Goal: Task Accomplishment & Management: Manage account settings

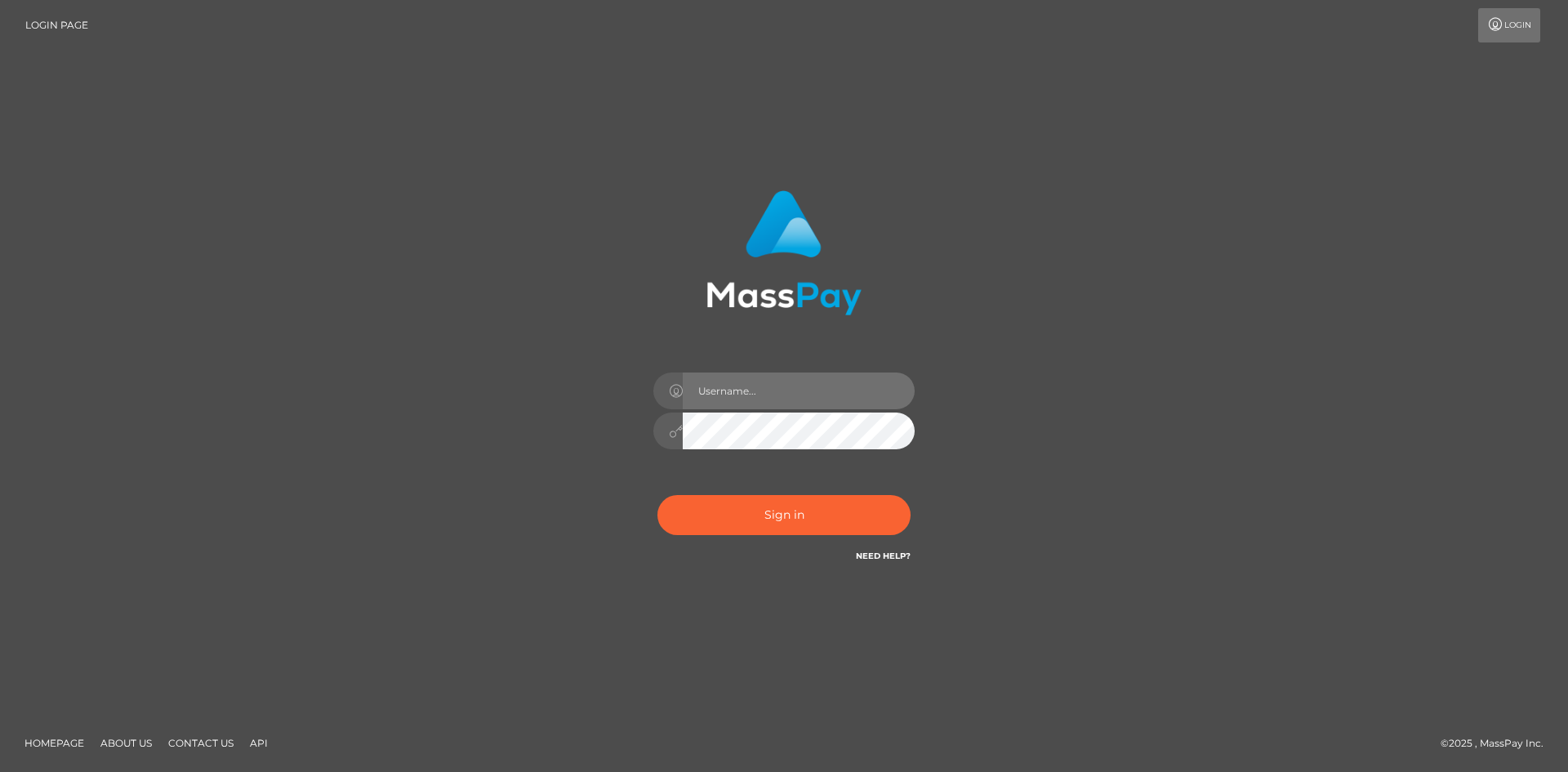
click at [809, 395] on input "text" at bounding box center [799, 391] width 232 height 36
type input "mariesommer070601@gmail.com"
click at [802, 515] on button "Sign in" at bounding box center [784, 515] width 253 height 40
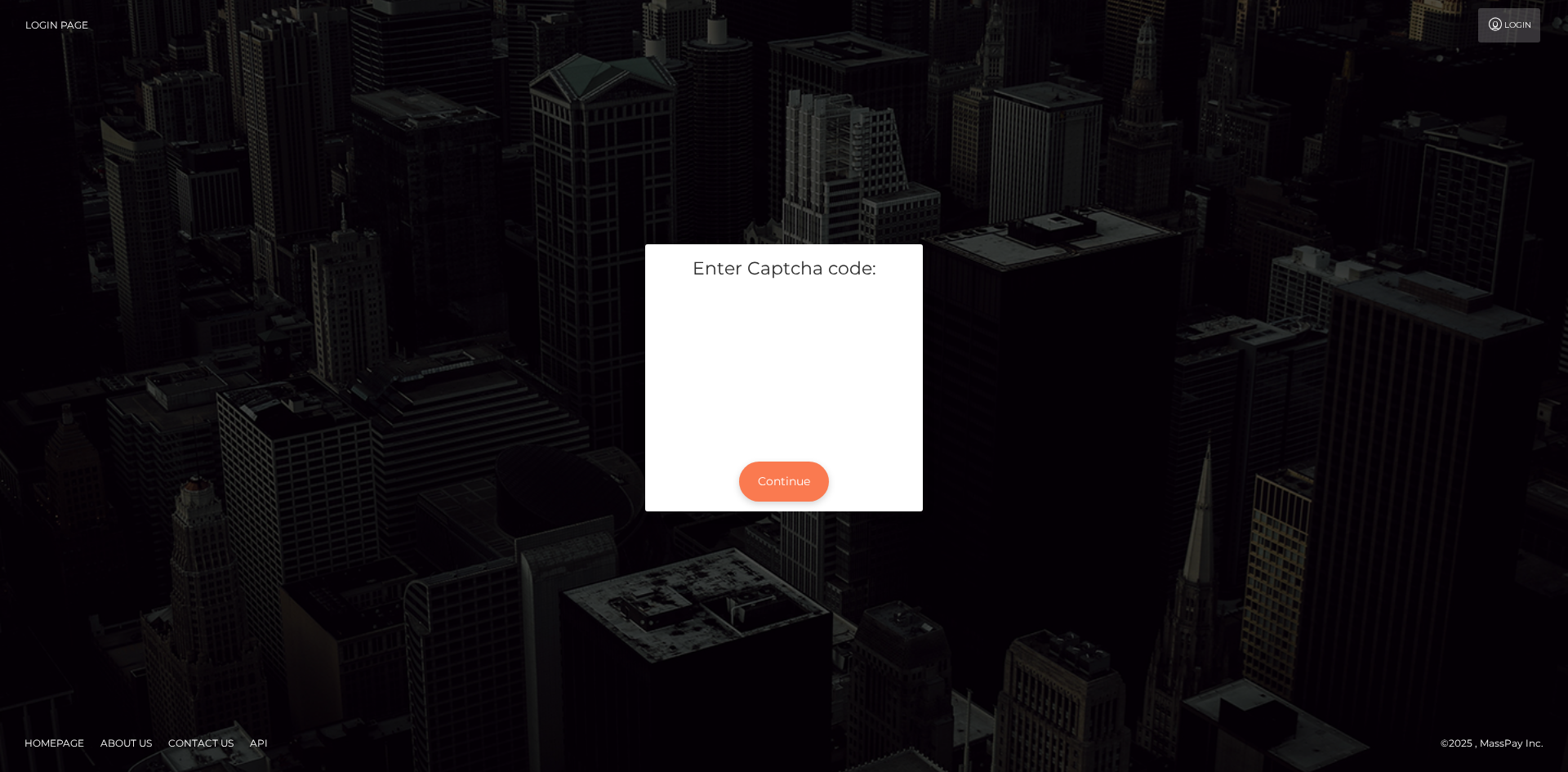
click at [776, 496] on button "Continue" at bounding box center [784, 482] width 90 height 40
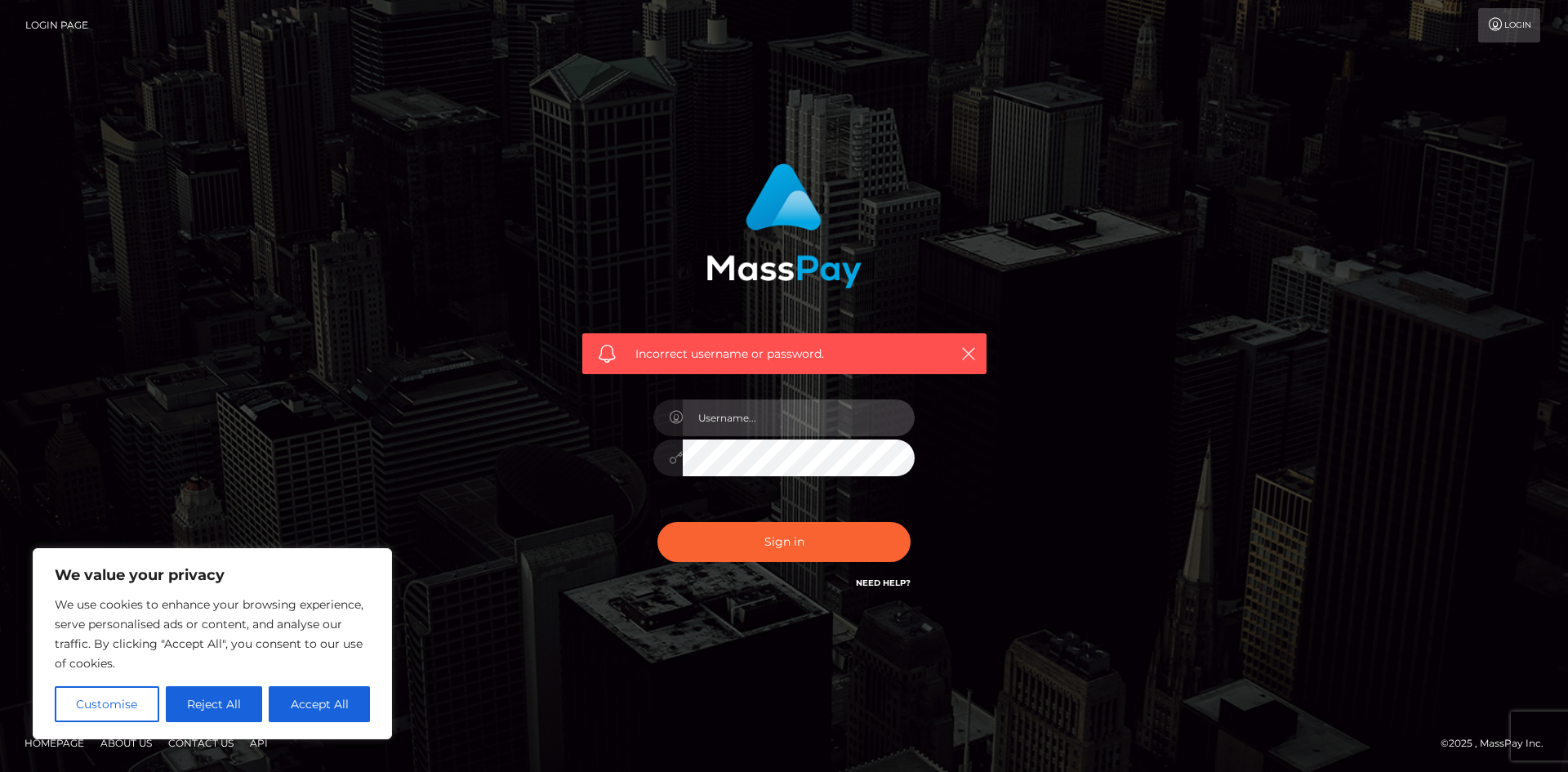
click at [788, 414] on input "text" at bounding box center [799, 418] width 232 height 36
click at [1111, 385] on div "Incorrect username or password." at bounding box center [784, 386] width 931 height 470
click at [882, 585] on link "Need Help?" at bounding box center [883, 583] width 55 height 11
click at [899, 579] on link "Need Help?" at bounding box center [883, 583] width 55 height 11
click at [214, 695] on button "Reject All" at bounding box center [214, 704] width 98 height 36
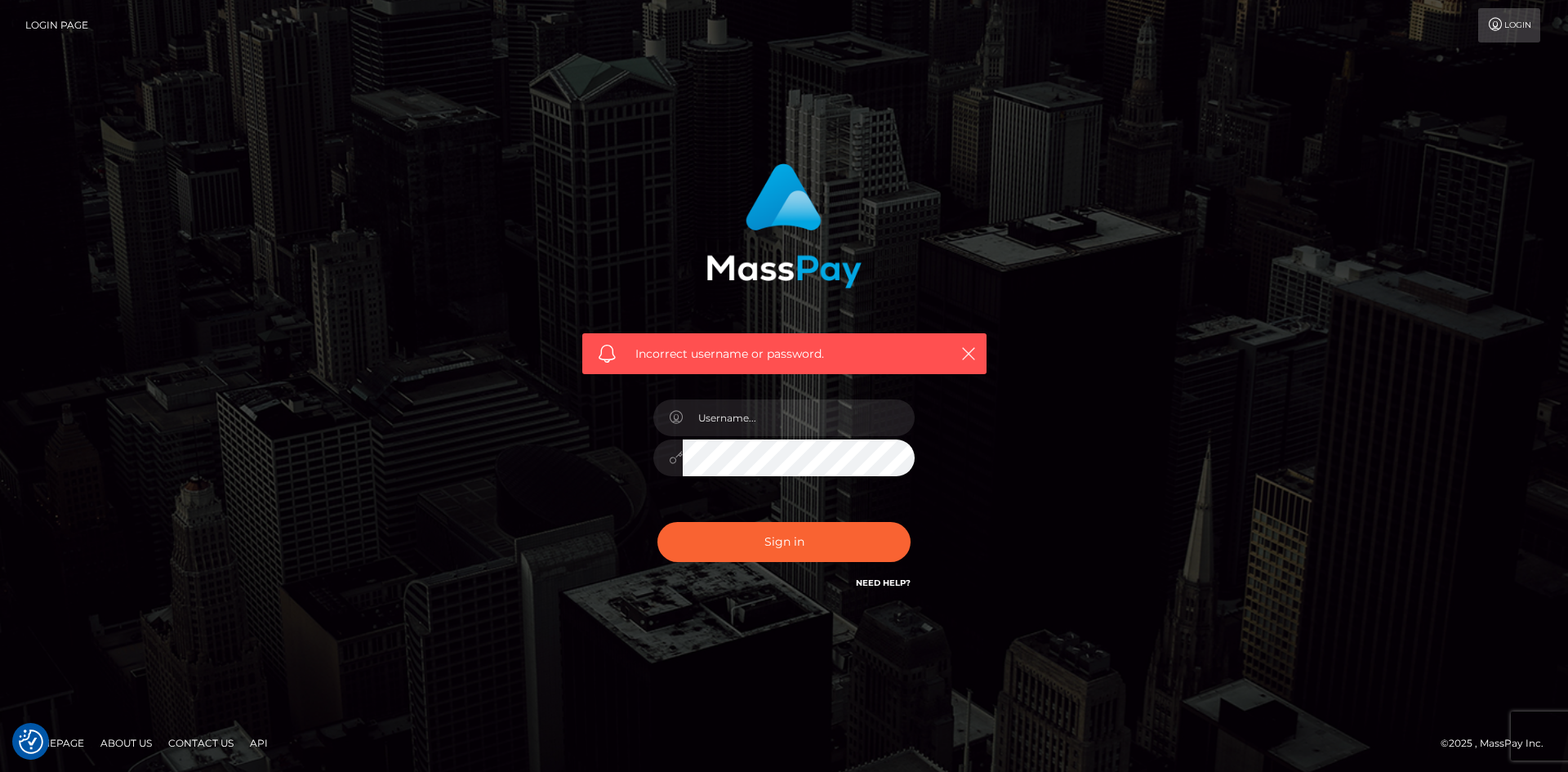
click at [1520, 35] on link "Login" at bounding box center [1509, 25] width 62 height 34
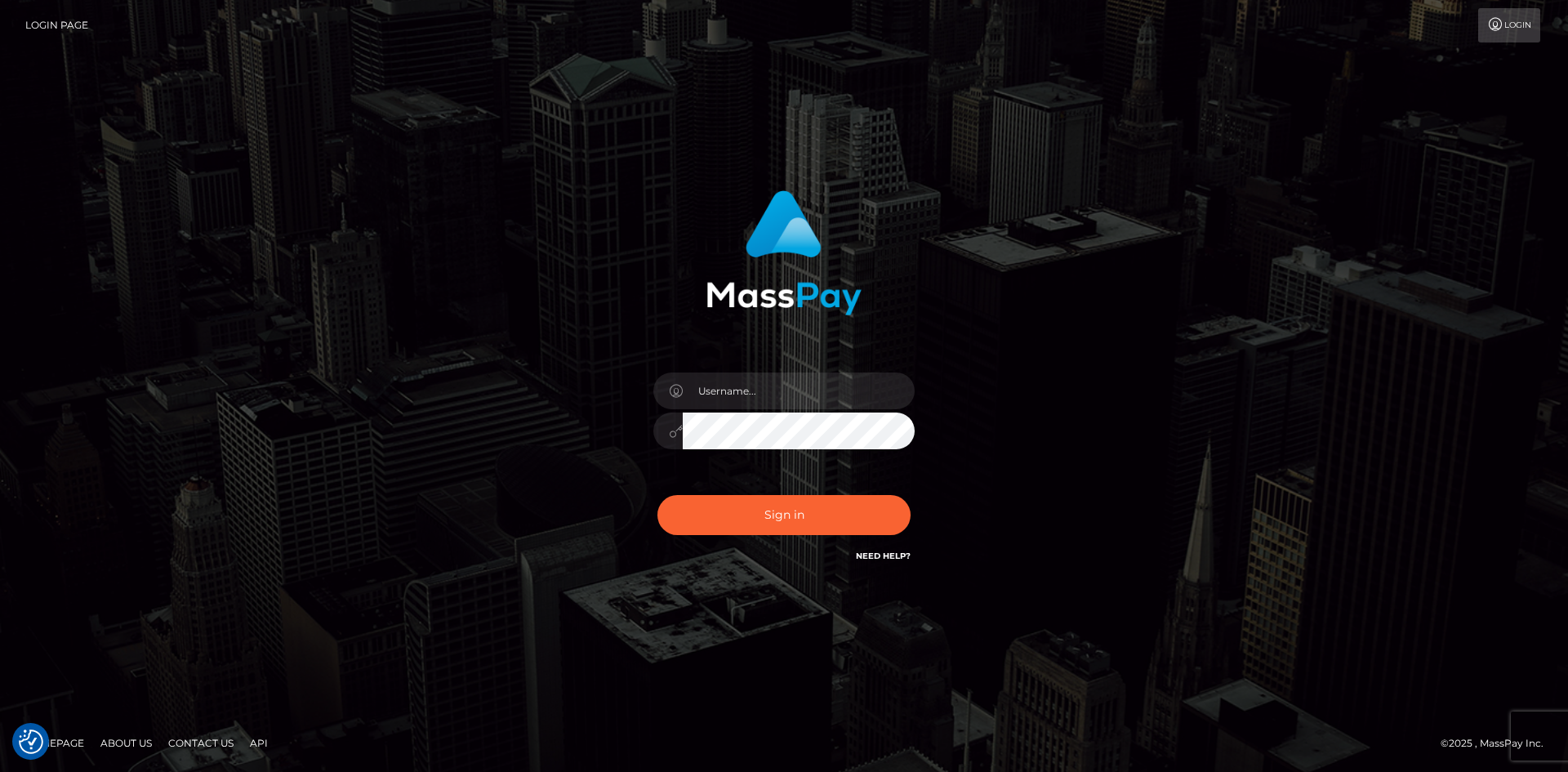
click at [762, 365] on div at bounding box center [784, 423] width 286 height 125
click at [766, 384] on input "text" at bounding box center [799, 391] width 232 height 36
drag, startPoint x: 466, startPoint y: 215, endPoint x: 458, endPoint y: 207, distance: 11.3
click at [465, 212] on div "Sign in" at bounding box center [784, 386] width 931 height 416
click at [37, 18] on link "Login Page" at bounding box center [57, 25] width 63 height 34
